Goal: Use online tool/utility: Utilize a website feature to perform a specific function

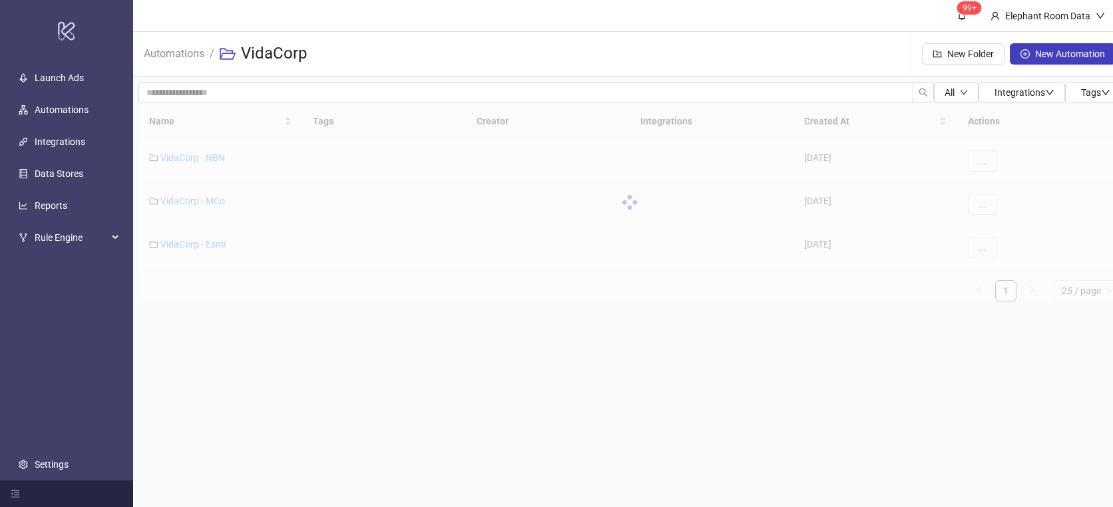
click at [596, 314] on div "All Integrations Tags Name Tags Creator Integrations Created At Actions VidaCor…" at bounding box center [629, 197] width 993 height 241
click at [592, 307] on div "Name Tags Creator Integrations Created At Actions VidaCorp - NBN [DATE] ... Vid…" at bounding box center [629, 207] width 983 height 209
click at [212, 152] on link "VidaCorp - NBN" at bounding box center [192, 157] width 65 height 11
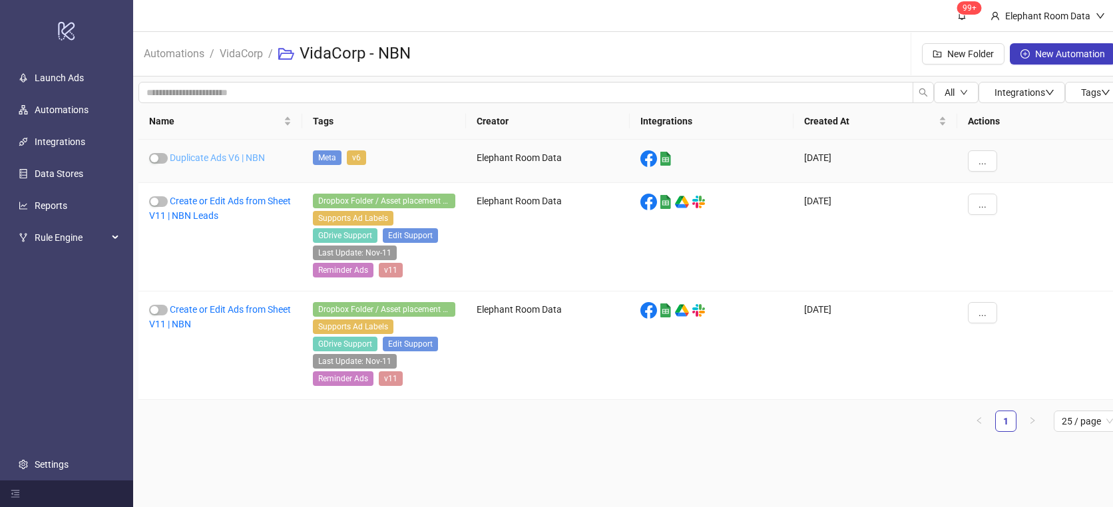
click at [204, 162] on link "Duplicate Ads V6 | NBN" at bounding box center [217, 157] width 95 height 11
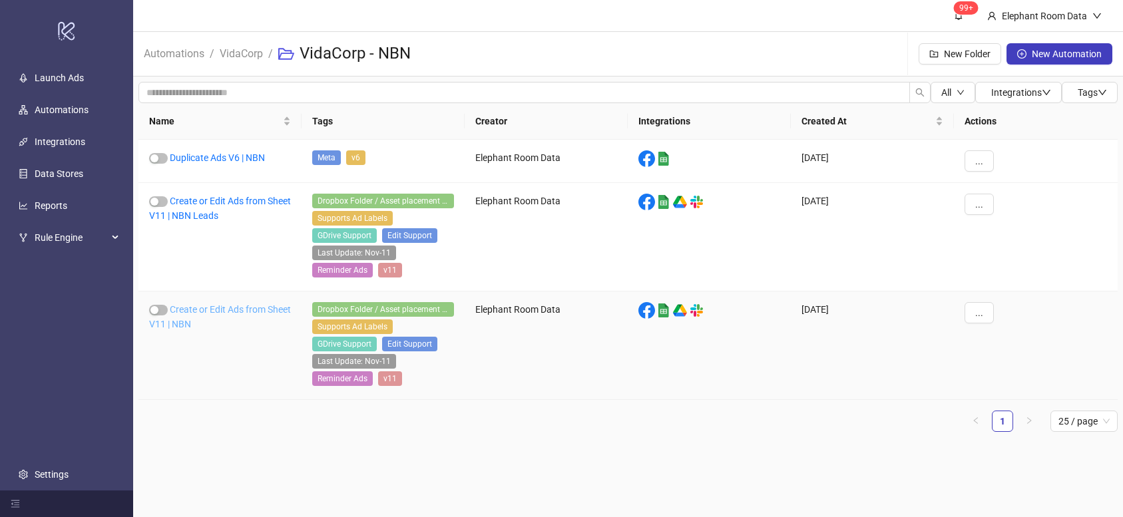
click at [226, 310] on link "Create or Edit Ads from Sheet V11 | NBN" at bounding box center [220, 316] width 142 height 25
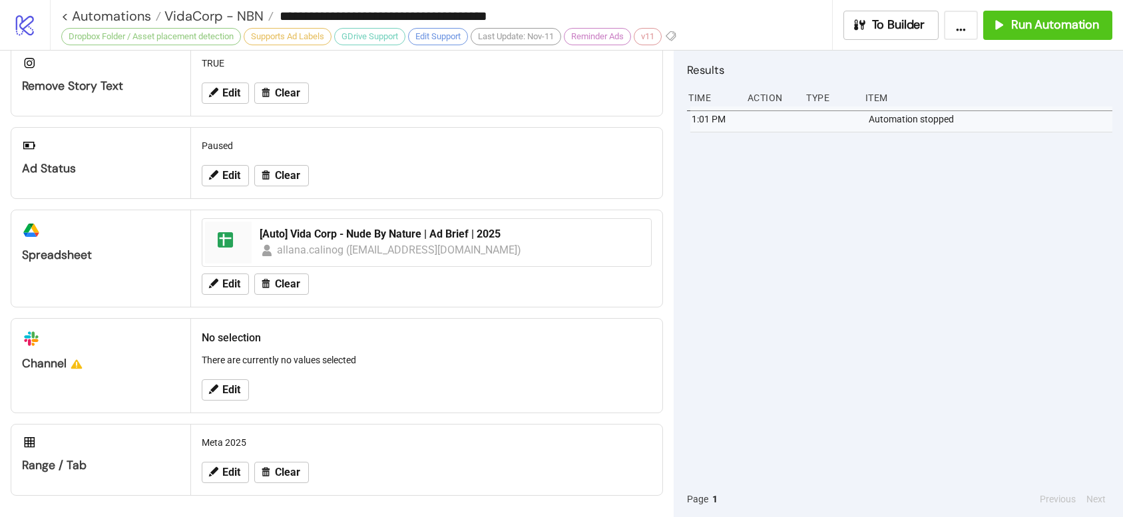
scroll to position [501, 0]
click at [1012, 28] on span "Run Automation" at bounding box center [1055, 24] width 88 height 15
